Goal: Task Accomplishment & Management: Use online tool/utility

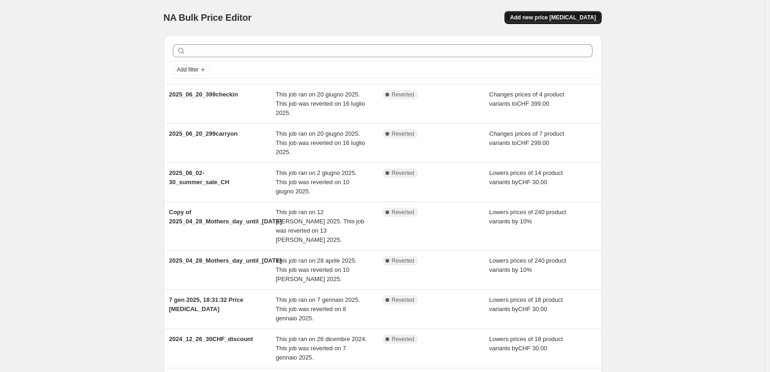
click at [555, 20] on span "Add new price change job" at bounding box center [553, 17] width 86 height 7
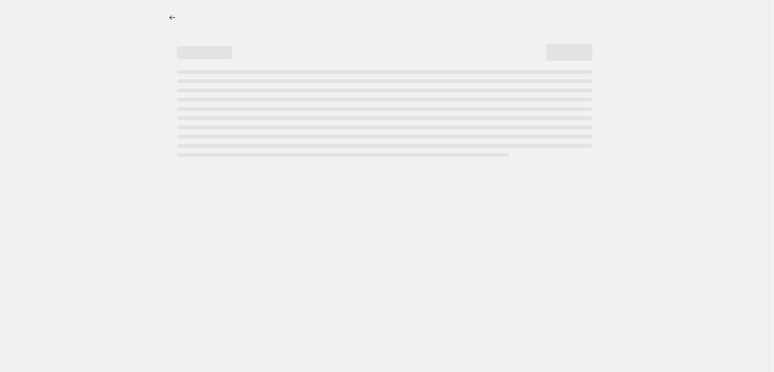
select select "percentage"
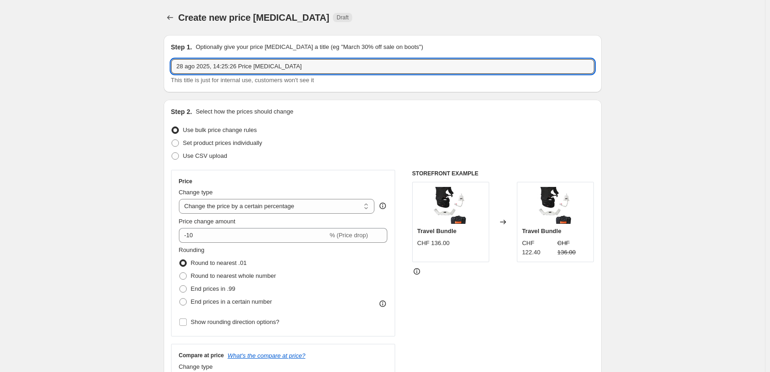
drag, startPoint x: 292, startPoint y: 65, endPoint x: 134, endPoint y: 59, distance: 158.2
paste input "025_09_02_price change"
type input "2025_09_02_price change"
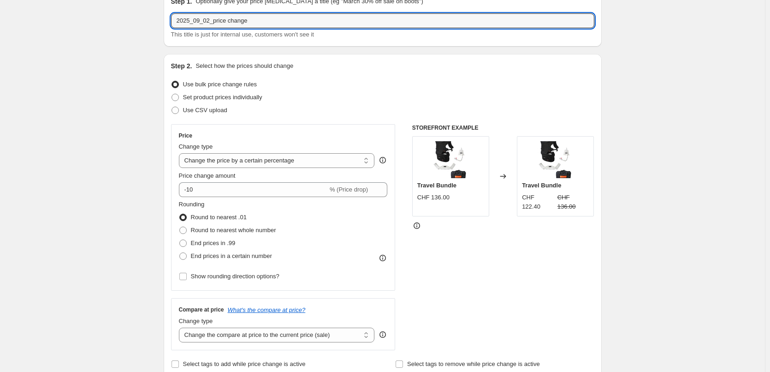
scroll to position [46, 0]
click at [203, 99] on span "Set product prices individually" at bounding box center [222, 96] width 79 height 7
click at [172, 94] on input "Set product prices individually" at bounding box center [171, 93] width 0 height 0
radio input "true"
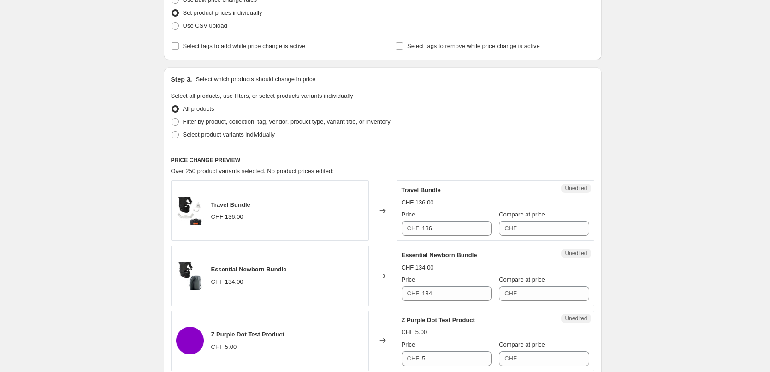
scroll to position [138, 0]
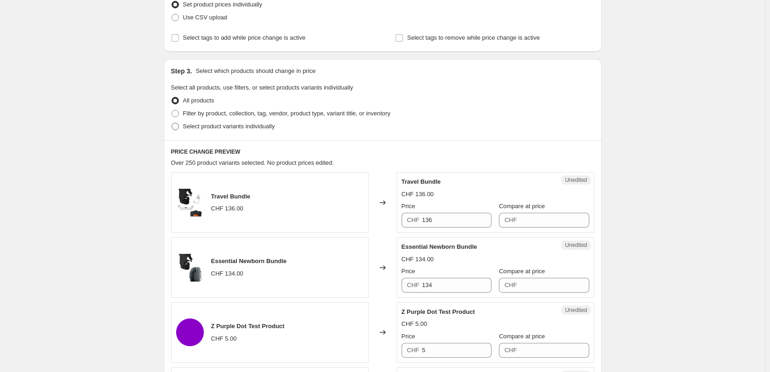
click at [216, 121] on label "Select product variants individually" at bounding box center [223, 126] width 104 height 13
click at [172, 123] on input "Select product variants individually" at bounding box center [171, 123] width 0 height 0
radio input "true"
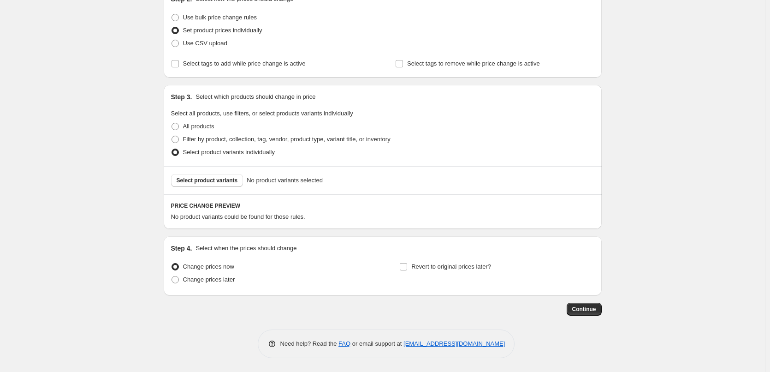
scroll to position [112, 0]
click at [207, 186] on button "Select product variants" at bounding box center [207, 180] width 72 height 13
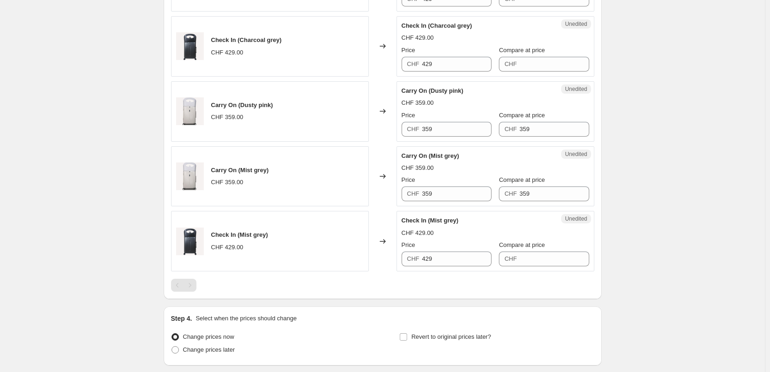
scroll to position [430, 0]
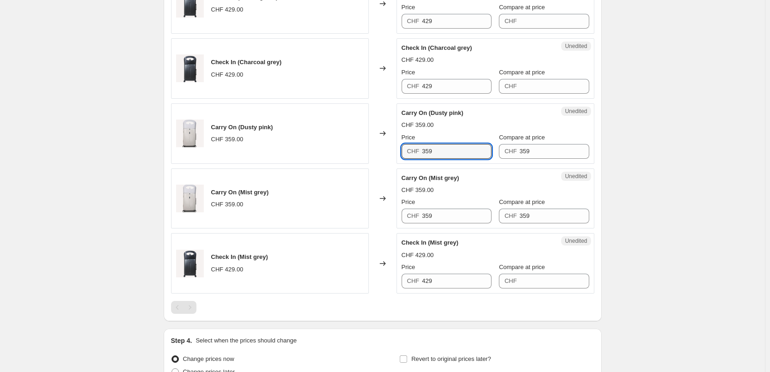
drag, startPoint x: 461, startPoint y: 154, endPoint x: 409, endPoint y: 151, distance: 52.2
click at [409, 151] on div "CHF 359" at bounding box center [447, 151] width 90 height 15
type input "299"
drag, startPoint x: 458, startPoint y: 159, endPoint x: 438, endPoint y: 158, distance: 20.3
click at [438, 158] on div "Success Edited Carry On (Dusty pink) CHF 299.00 CHF 359.00 Price CHF 299 Compar…" at bounding box center [495, 133] width 198 height 60
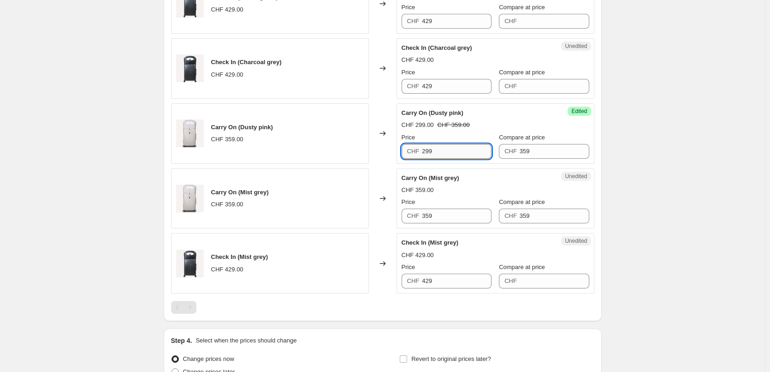
click at [451, 154] on input "299" at bounding box center [457, 151] width 70 height 15
drag, startPoint x: 471, startPoint y: 153, endPoint x: 402, endPoint y: 150, distance: 69.2
click at [402, 150] on div "Success Edited Carry On (Dusty pink) CHF 299.00 CHF 359.00 Price CHF 299 Compar…" at bounding box center [495, 133] width 198 height 60
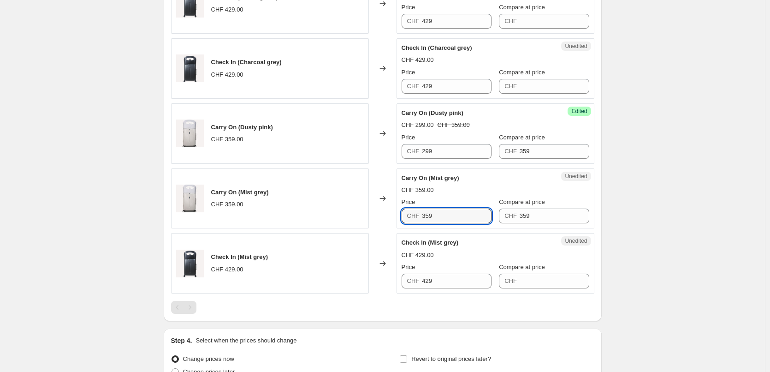
drag, startPoint x: 447, startPoint y: 217, endPoint x: 407, endPoint y: 214, distance: 40.2
click at [407, 214] on div "CHF 359" at bounding box center [447, 215] width 90 height 15
paste input "29"
type input "299"
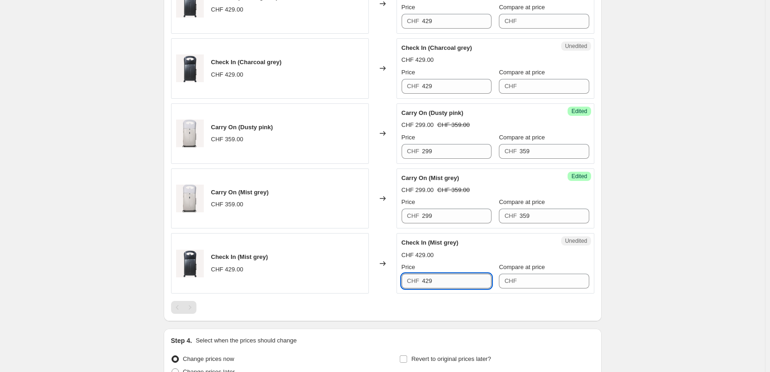
click at [461, 280] on input "429" at bounding box center [457, 280] width 70 height 15
drag, startPoint x: 433, startPoint y: 281, endPoint x: 416, endPoint y: 278, distance: 17.3
click at [416, 278] on div "CHF 429" at bounding box center [447, 280] width 90 height 15
type input "429"
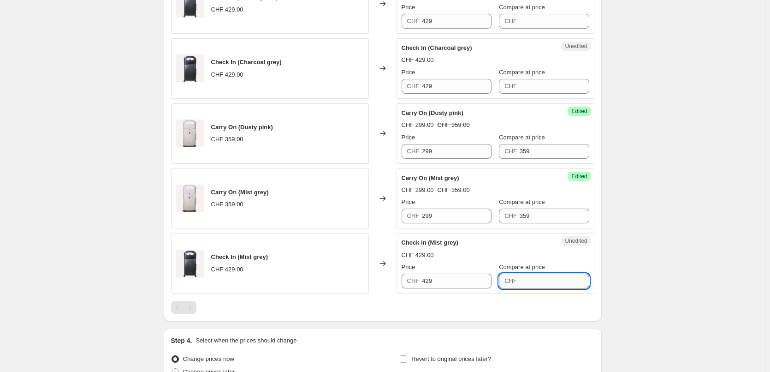
click at [529, 282] on input "Compare at price" at bounding box center [555, 280] width 70 height 15
paste input "429"
type input "429"
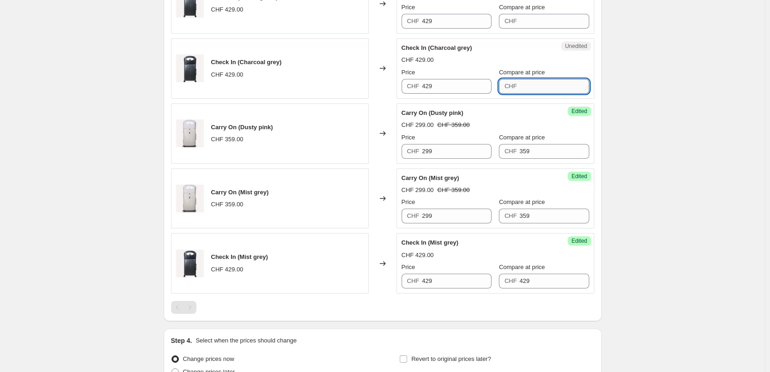
click at [521, 89] on input "Compare at price" at bounding box center [555, 86] width 70 height 15
paste input "429"
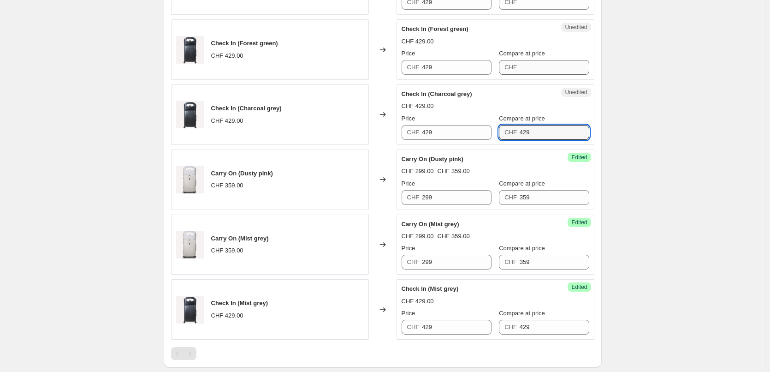
type input "429"
click at [542, 64] on input "Compare at price" at bounding box center [555, 67] width 70 height 15
paste input "429"
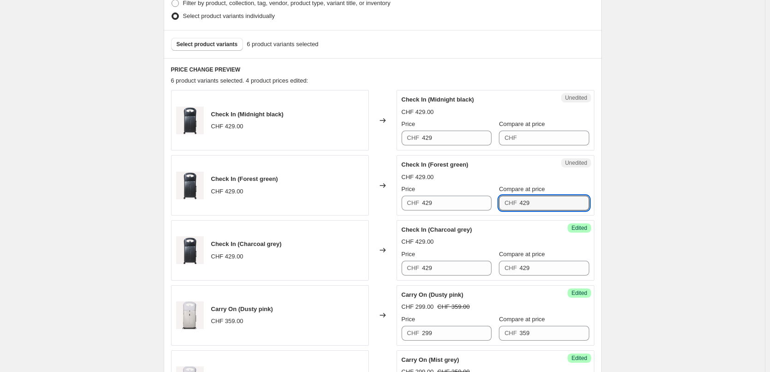
scroll to position [246, 0]
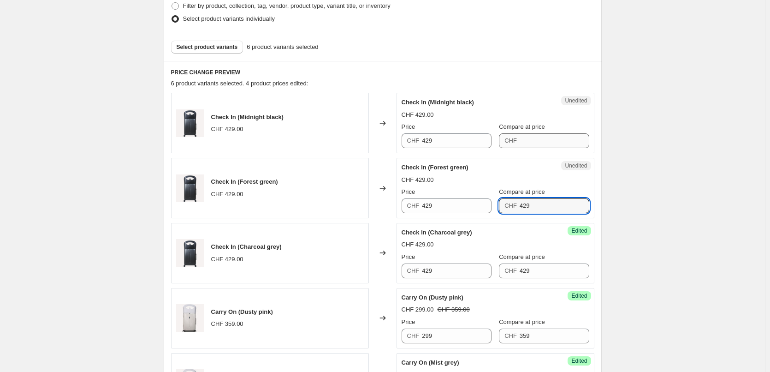
type input "429"
click at [539, 136] on input "Compare at price" at bounding box center [555, 140] width 70 height 15
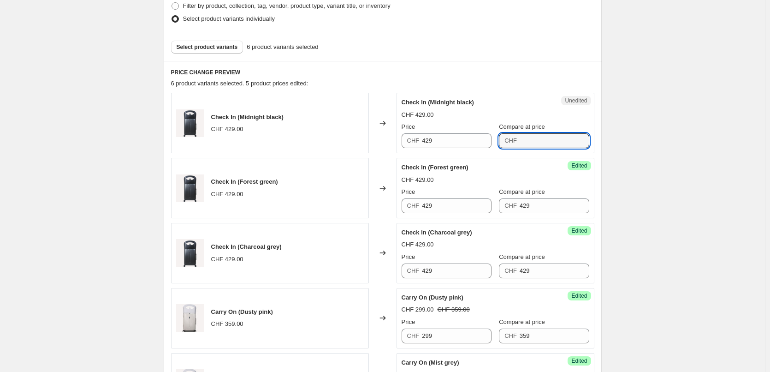
paste input "429"
type input "429"
click at [633, 188] on div "Create new price change job. This page is ready Create new price change job Dra…" at bounding box center [382, 201] width 765 height 894
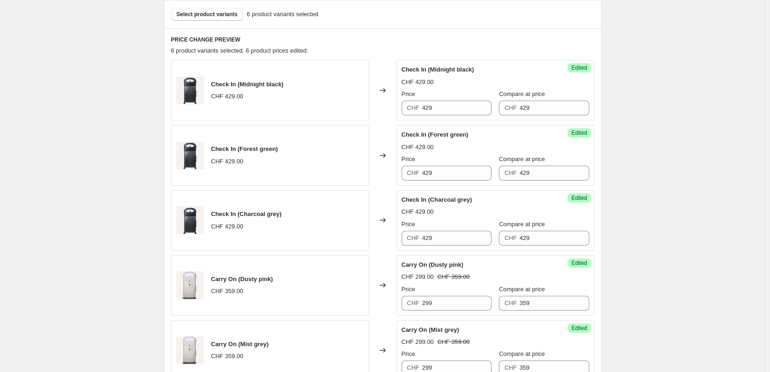
scroll to position [292, 0]
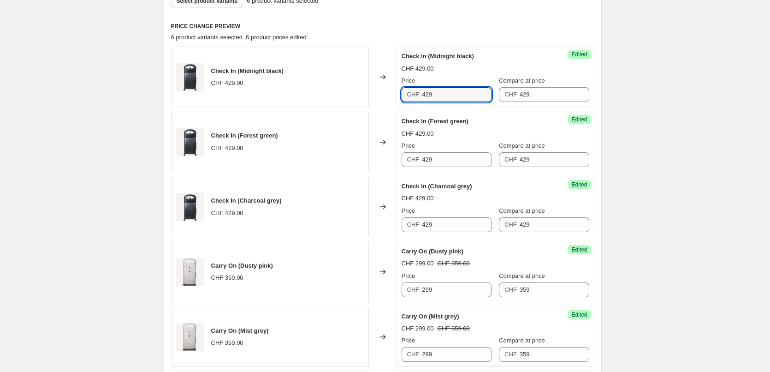
drag, startPoint x: 441, startPoint y: 93, endPoint x: 378, endPoint y: 95, distance: 62.7
click at [378, 95] on div "Check In (Midnight black) CHF 429.00 Changed to Success Edited Check In (Midnig…" at bounding box center [382, 77] width 423 height 60
drag, startPoint x: 437, startPoint y: 98, endPoint x: 396, endPoint y: 94, distance: 41.2
click at [396, 94] on div "Check In (Midnight black) CHF 429.00 Changed to Success Edited Check In (Midnig…" at bounding box center [382, 77] width 423 height 60
type input "369"
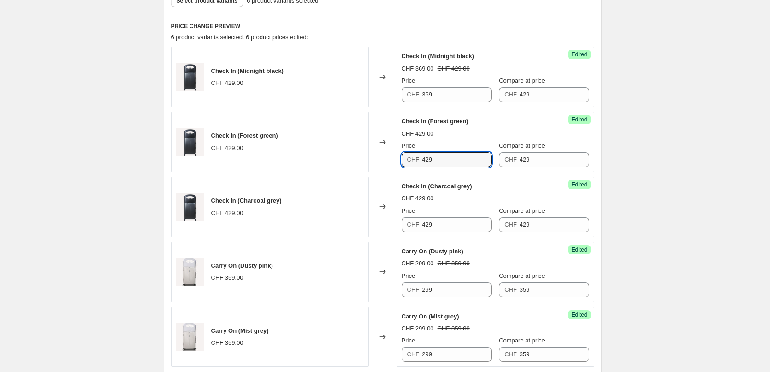
drag, startPoint x: 443, startPoint y: 164, endPoint x: 417, endPoint y: 161, distance: 25.5
click at [417, 161] on div "CHF 429" at bounding box center [447, 159] width 90 height 15
paste input "36"
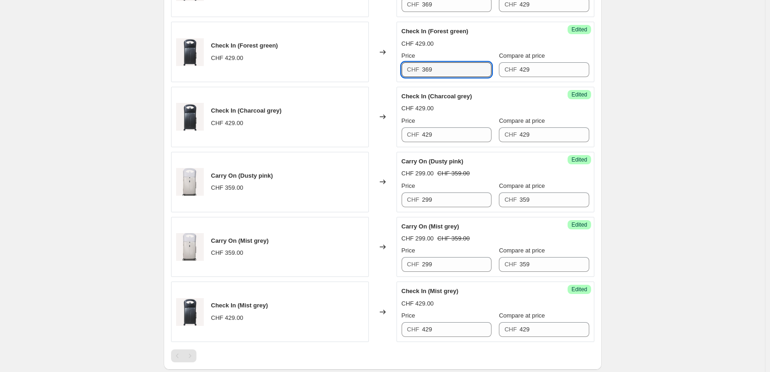
scroll to position [384, 0]
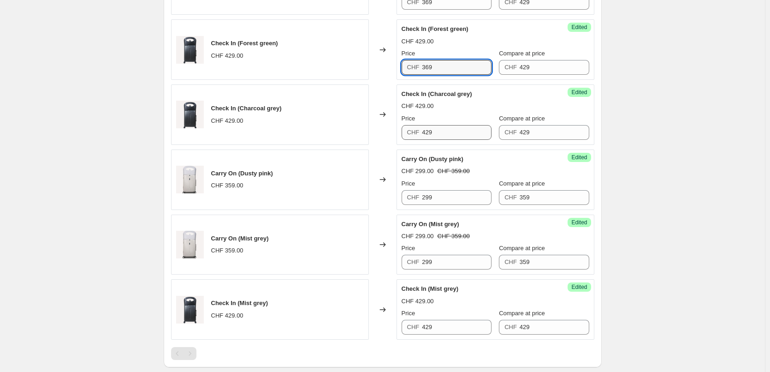
type input "369"
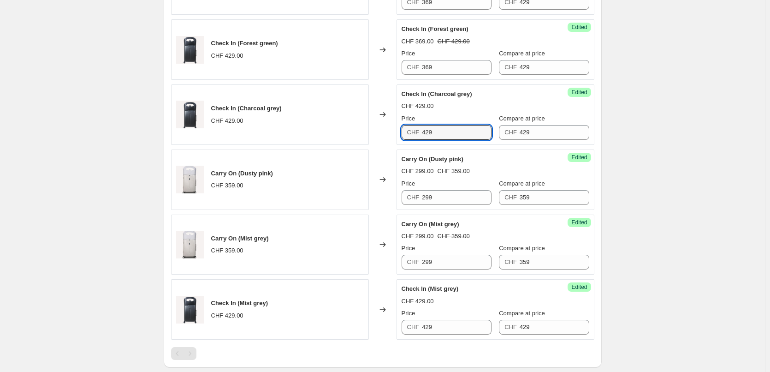
drag, startPoint x: 443, startPoint y: 131, endPoint x: 386, endPoint y: 130, distance: 56.7
click at [386, 130] on div "Check In (Charcoal grey) CHF 429.00 Changed to Success Edited Check In (Charcoa…" at bounding box center [382, 114] width 423 height 60
paste input "36"
type input "369"
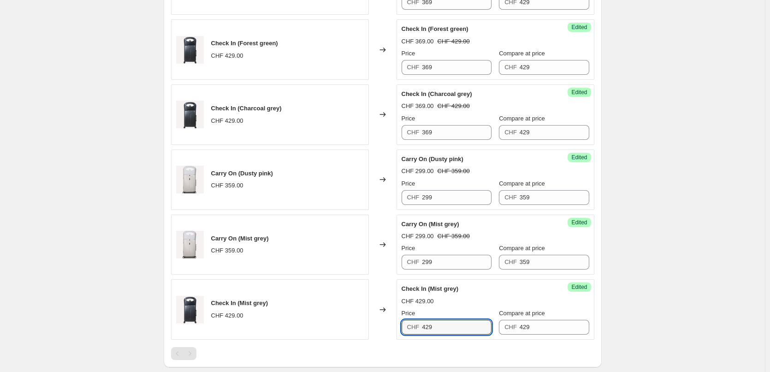
drag, startPoint x: 438, startPoint y: 324, endPoint x: 371, endPoint y: 314, distance: 68.5
click at [371, 314] on div "Check In (Mist grey) CHF 429.00 Changed to Success Edited Check In (Mist grey) …" at bounding box center [382, 309] width 423 height 60
paste input "36"
type input "369"
click at [594, 274] on div "Success Edited Carry On (Mist grey) CHF 299.00 CHF 359.00 Price CHF 299 Compare…" at bounding box center [495, 244] width 198 height 60
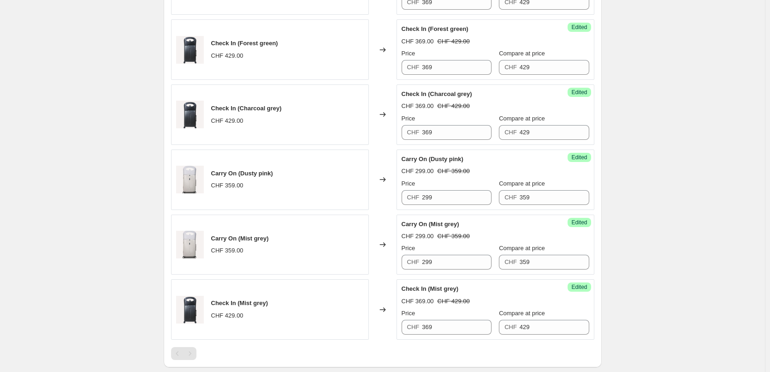
click at [678, 291] on div "Create new price change job. This page is ready Create new price change job Dra…" at bounding box center [382, 63] width 765 height 894
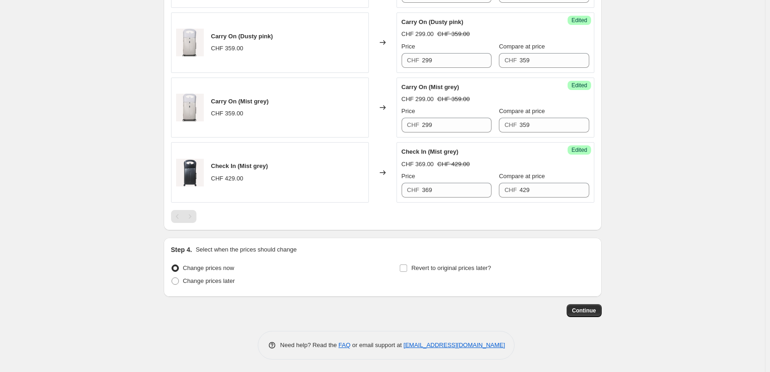
scroll to position [522, 0]
click at [203, 277] on span "Change prices later" at bounding box center [209, 279] width 52 height 7
click at [172, 276] on input "Change prices later" at bounding box center [171, 276] width 0 height 0
radio input "true"
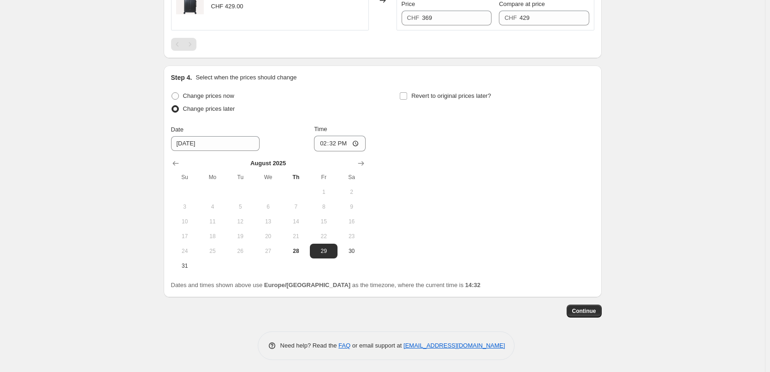
scroll to position [695, 0]
click at [360, 160] on icon "Show next month, September 2025" at bounding box center [360, 161] width 9 height 9
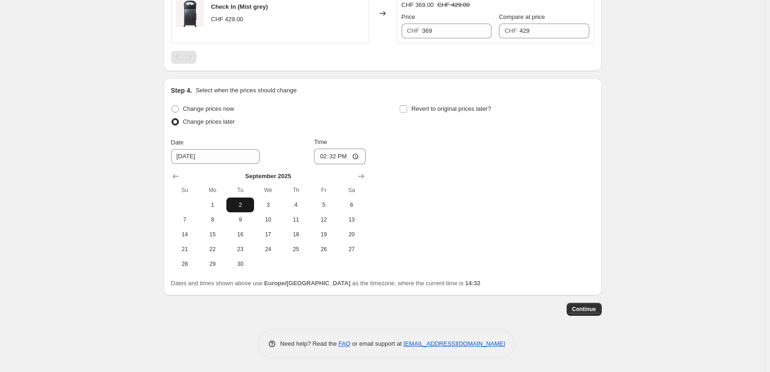
click at [245, 206] on span "2" at bounding box center [240, 204] width 20 height 7
type input "9/2/2025"
click at [341, 155] on input "14:32" at bounding box center [340, 156] width 52 height 16
type input "00:30"
click at [496, 171] on div "Change prices now Change prices later Date 9/2/2025 Time 00:30 September 2025 S…" at bounding box center [382, 186] width 423 height 169
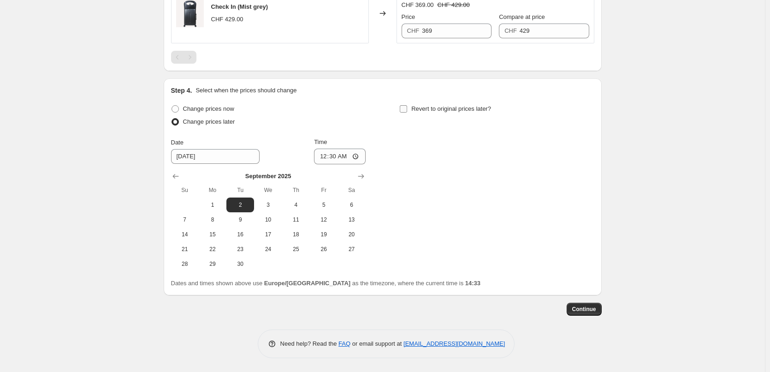
click at [403, 108] on input "Revert to original prices later?" at bounding box center [403, 108] width 7 height 7
checkbox input "true"
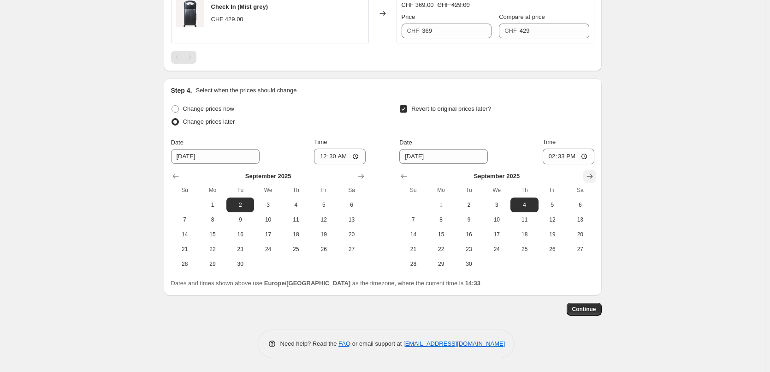
click at [590, 177] on icon "Show next month, October 2025" at bounding box center [589, 175] width 9 height 9
click at [497, 203] on span "1" at bounding box center [496, 204] width 20 height 7
type input "10/1/2025"
click at [559, 148] on input "14:33" at bounding box center [569, 156] width 52 height 16
type input "00:30"
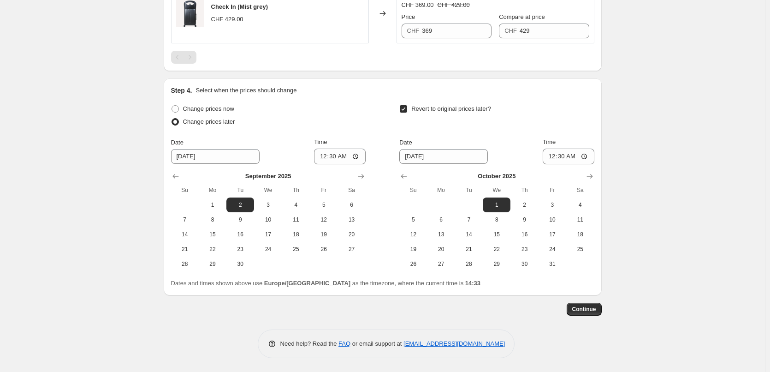
click at [578, 311] on span "Continue" at bounding box center [584, 308] width 24 height 7
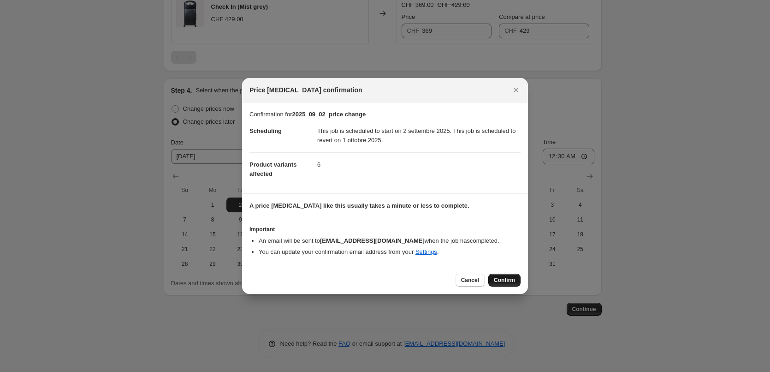
click at [499, 278] on span "Confirm" at bounding box center [504, 279] width 21 height 7
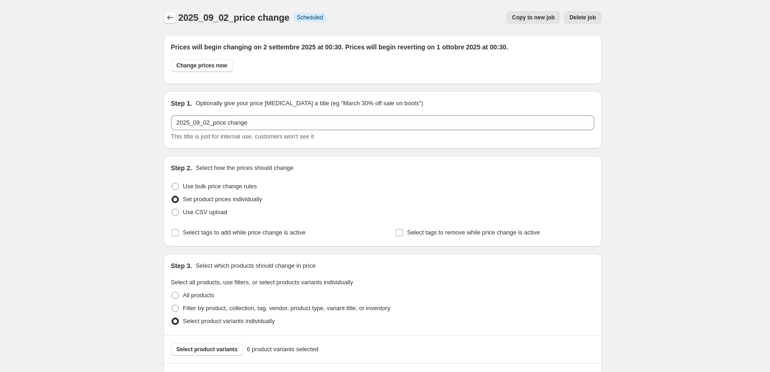
click at [177, 17] on button "Price change jobs" at bounding box center [170, 17] width 13 height 13
